Goal: Information Seeking & Learning: Learn about a topic

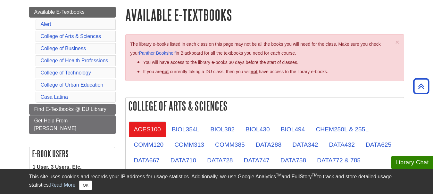
scroll to position [73, 0]
click at [80, 71] on link "College of Technology" at bounding box center [66, 72] width 50 height 5
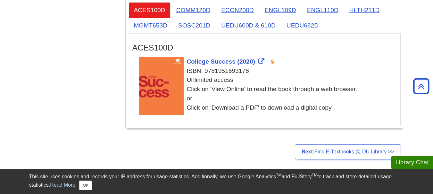
scroll to position [1281, 0]
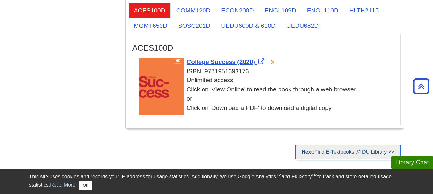
click at [325, 149] on link "Next: Find E-Textbooks @ DU Library >>" at bounding box center [348, 152] width 106 height 15
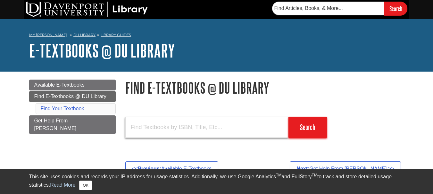
click at [204, 135] on input "text" at bounding box center [206, 127] width 163 height 21
type input "newt"
click at [288, 117] on input "Search" at bounding box center [307, 127] width 38 height 21
